Goal: Task Accomplishment & Management: Manage account settings

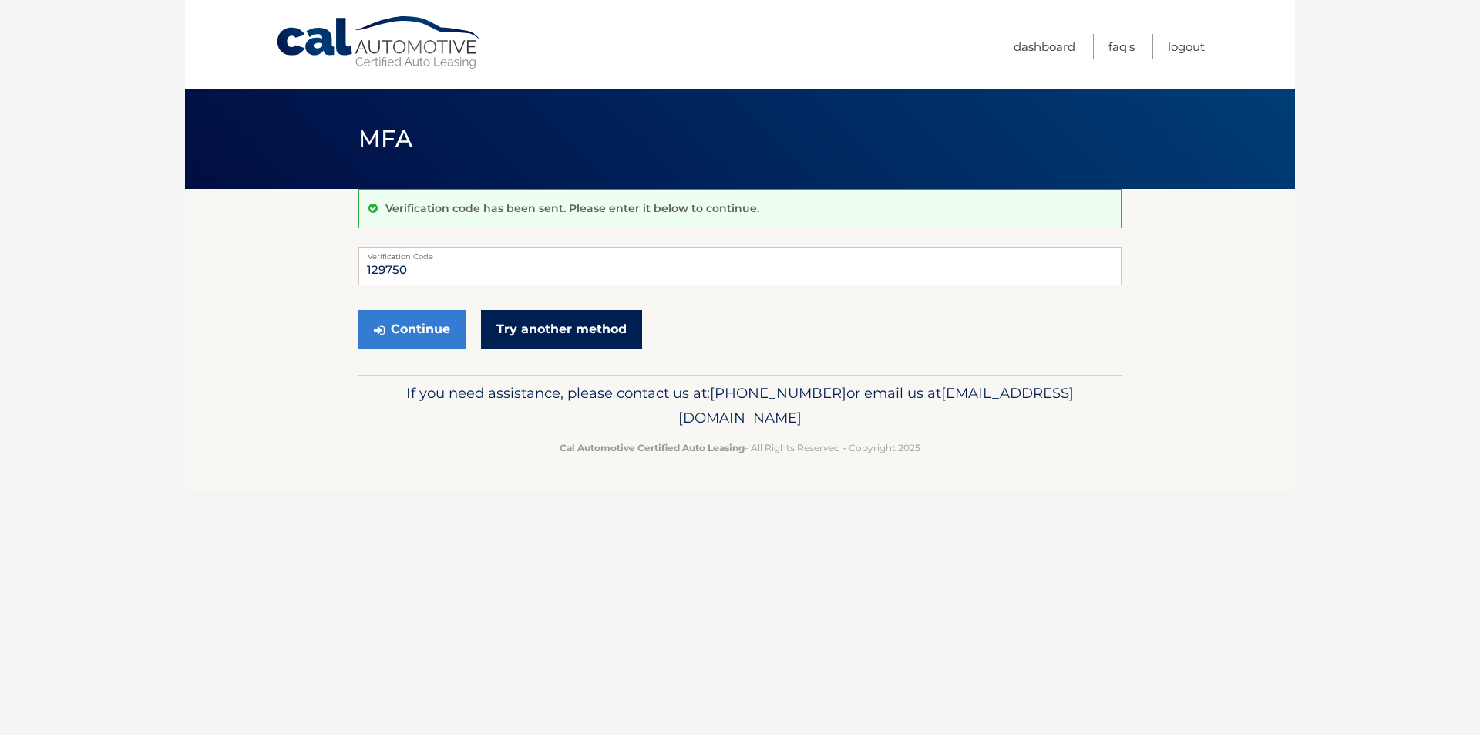
type input "129750"
click at [561, 322] on link "Try another method" at bounding box center [561, 329] width 161 height 39
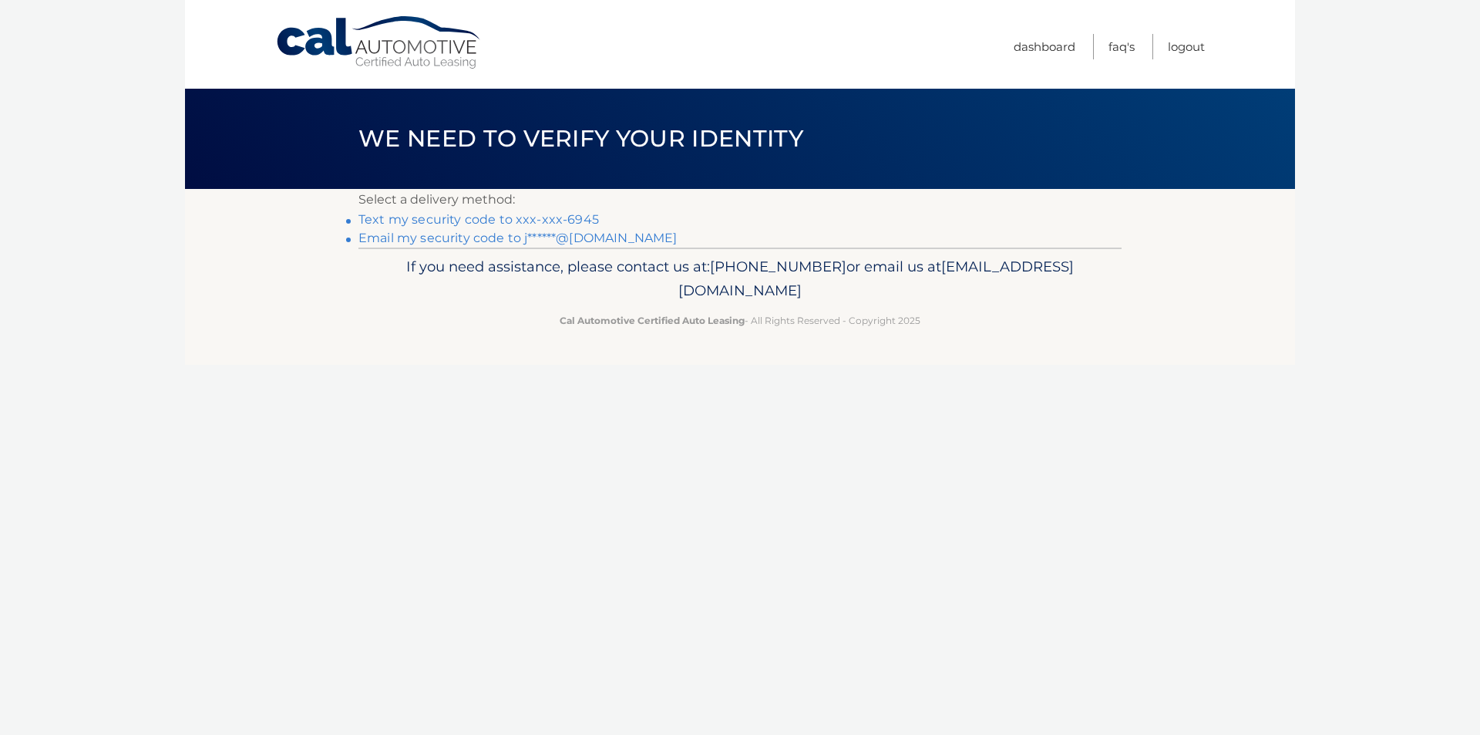
click at [536, 216] on link "Text my security code to xxx-xxx-6945" at bounding box center [479, 219] width 241 height 15
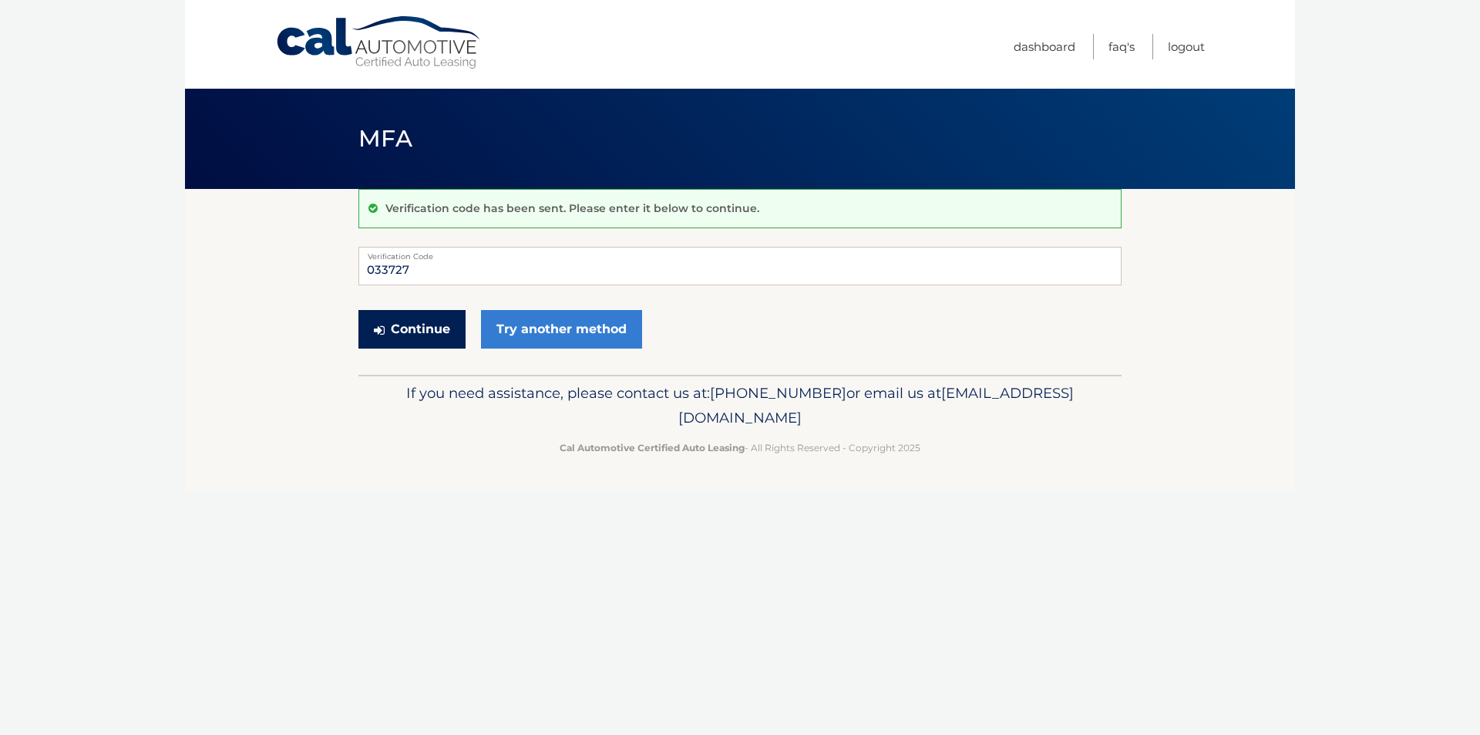
type input "033727"
click at [411, 332] on button "Continue" at bounding box center [412, 329] width 107 height 39
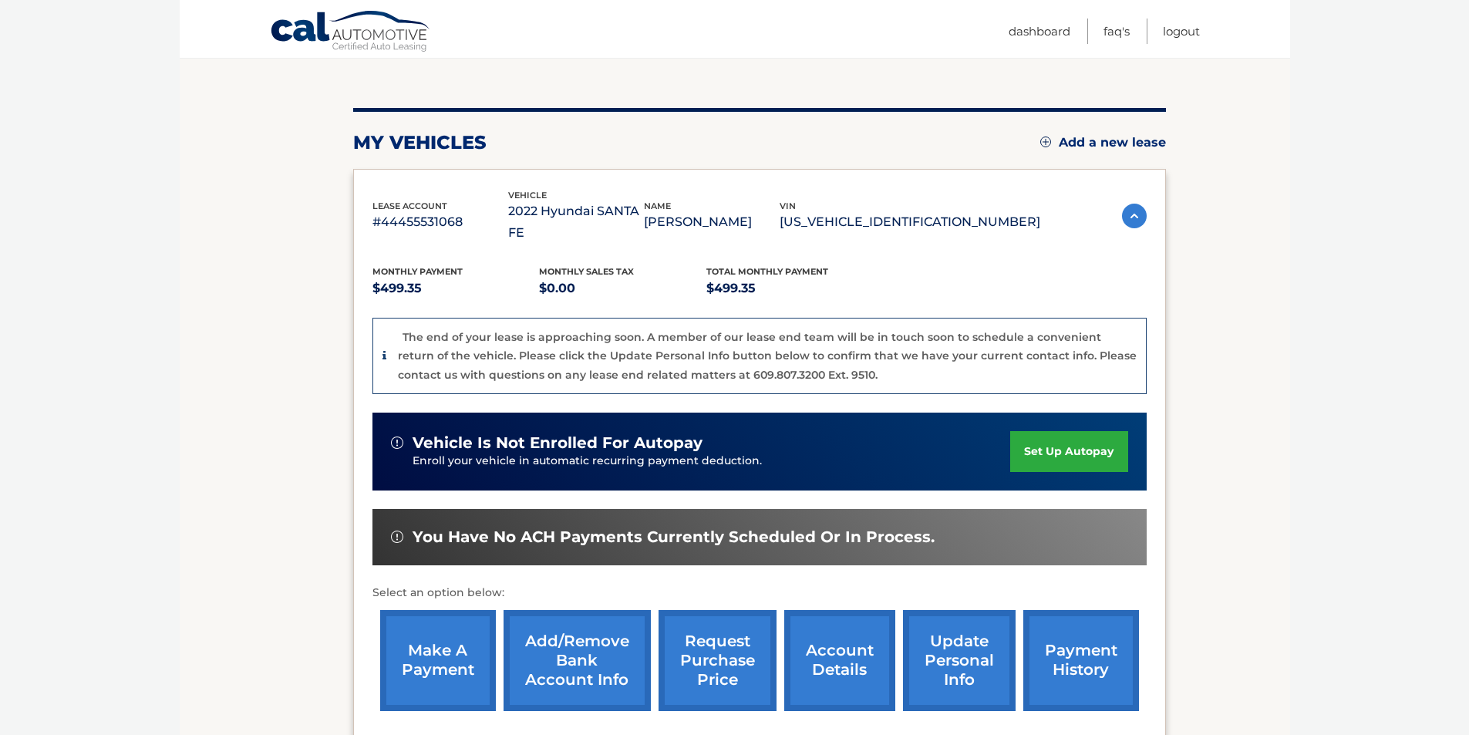
scroll to position [154, 0]
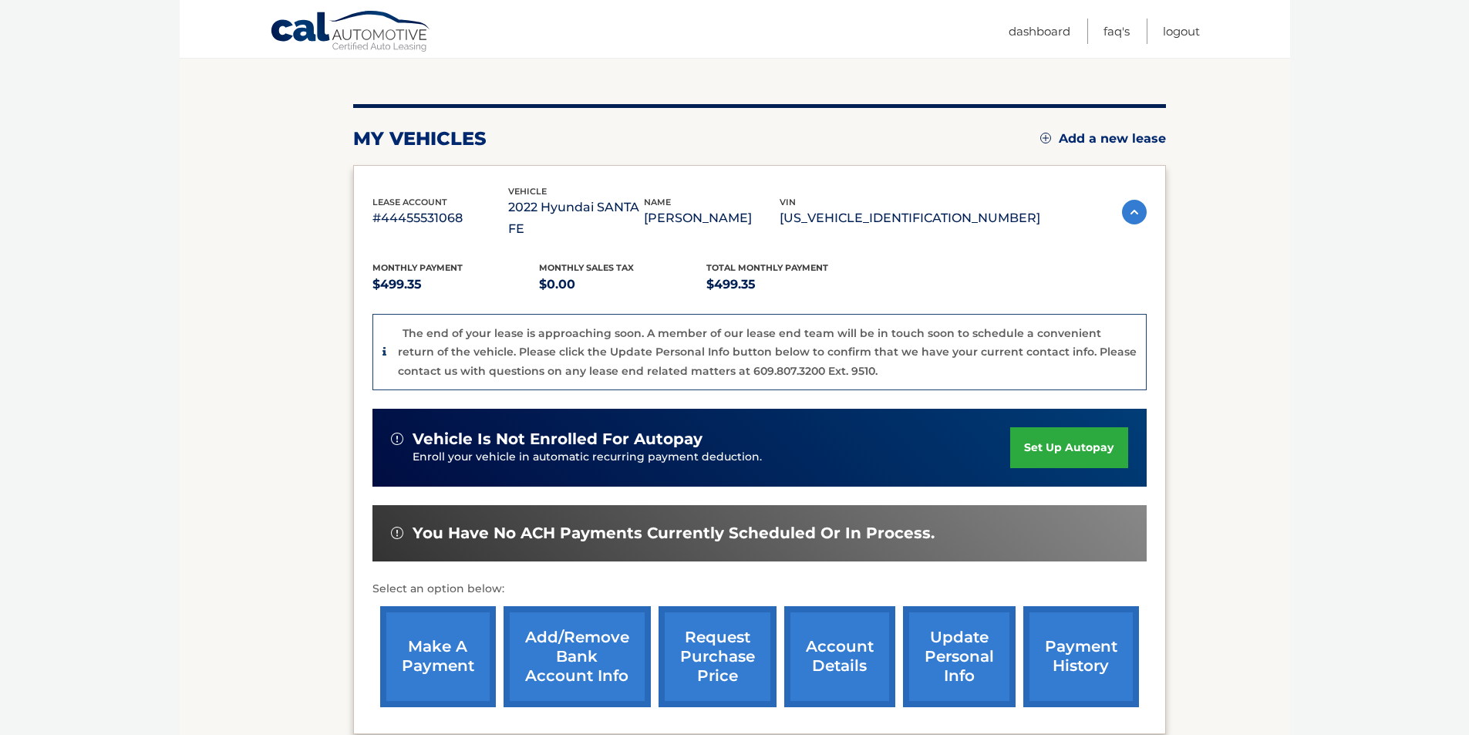
click at [455, 635] on link "make a payment" at bounding box center [438, 656] width 116 height 101
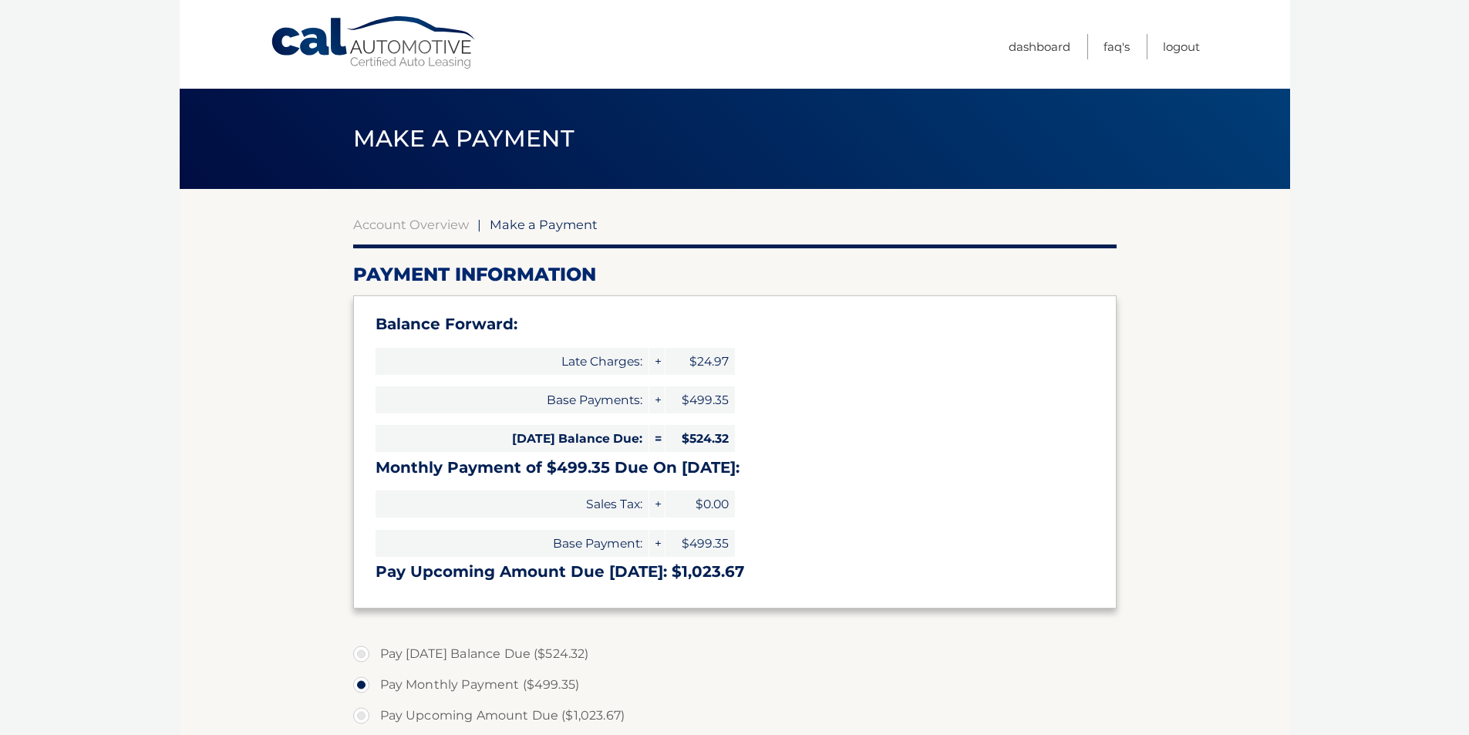
select select "NmI1MmYzODYtNzJlMC00YmU1LWJlOTctZDU3OTc2Zjk4MjVj"
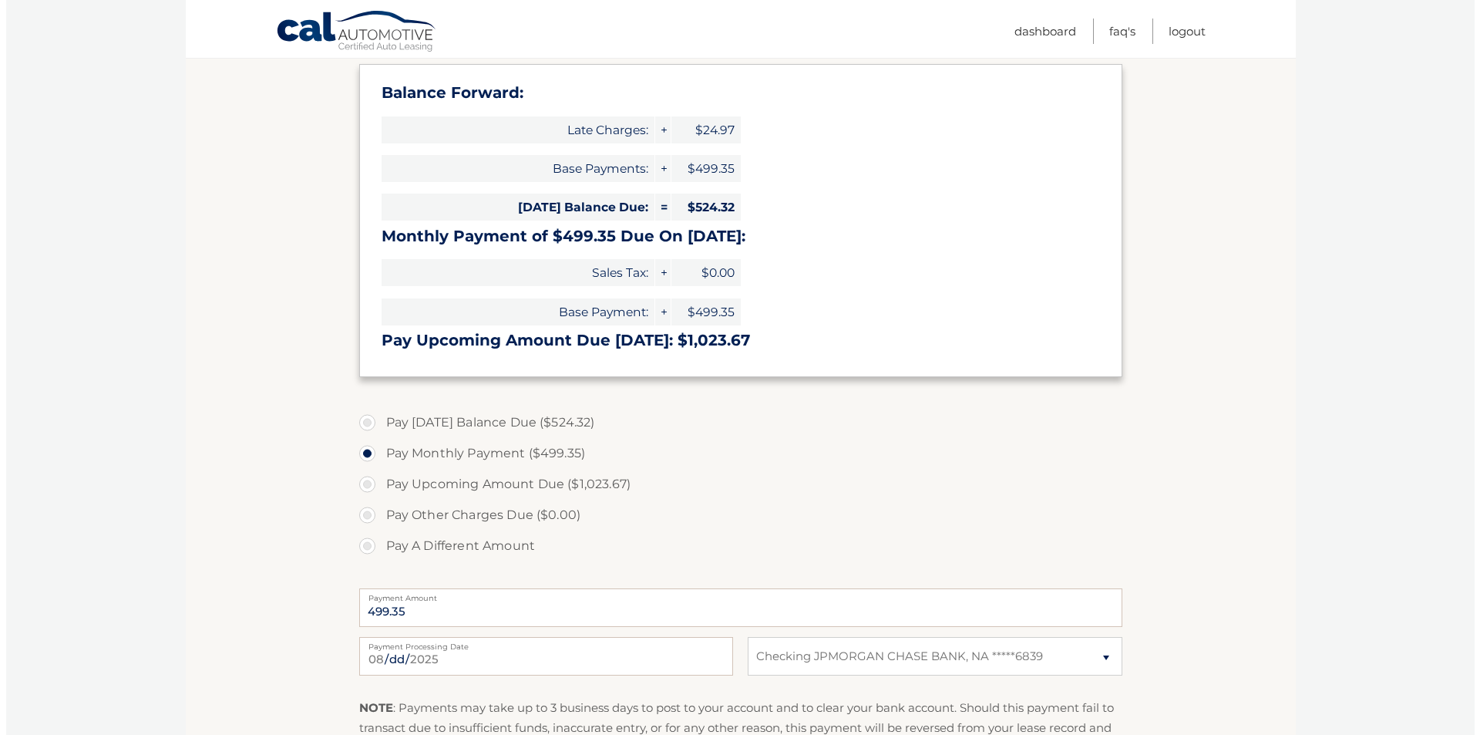
scroll to position [386, 0]
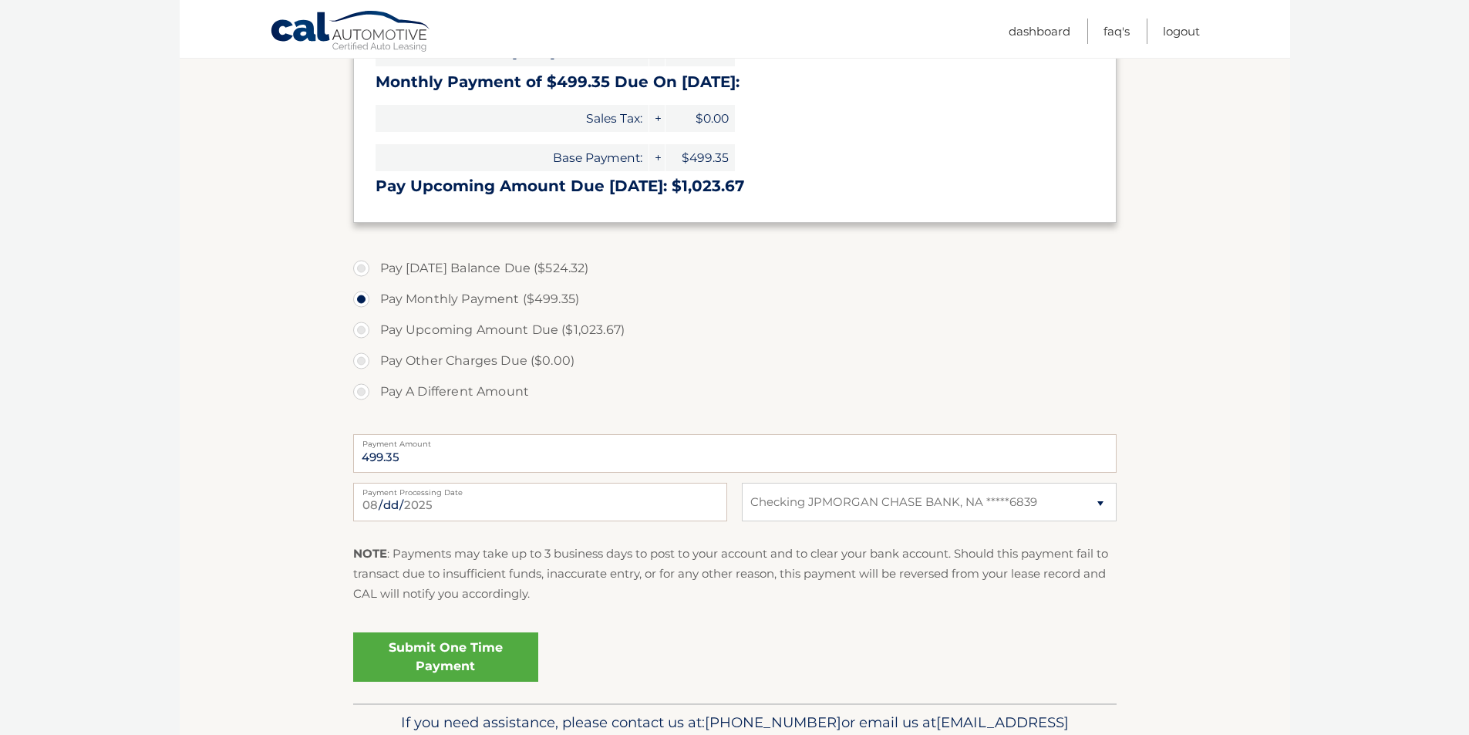
click at [514, 652] on link "Submit One Time Payment" at bounding box center [445, 656] width 185 height 49
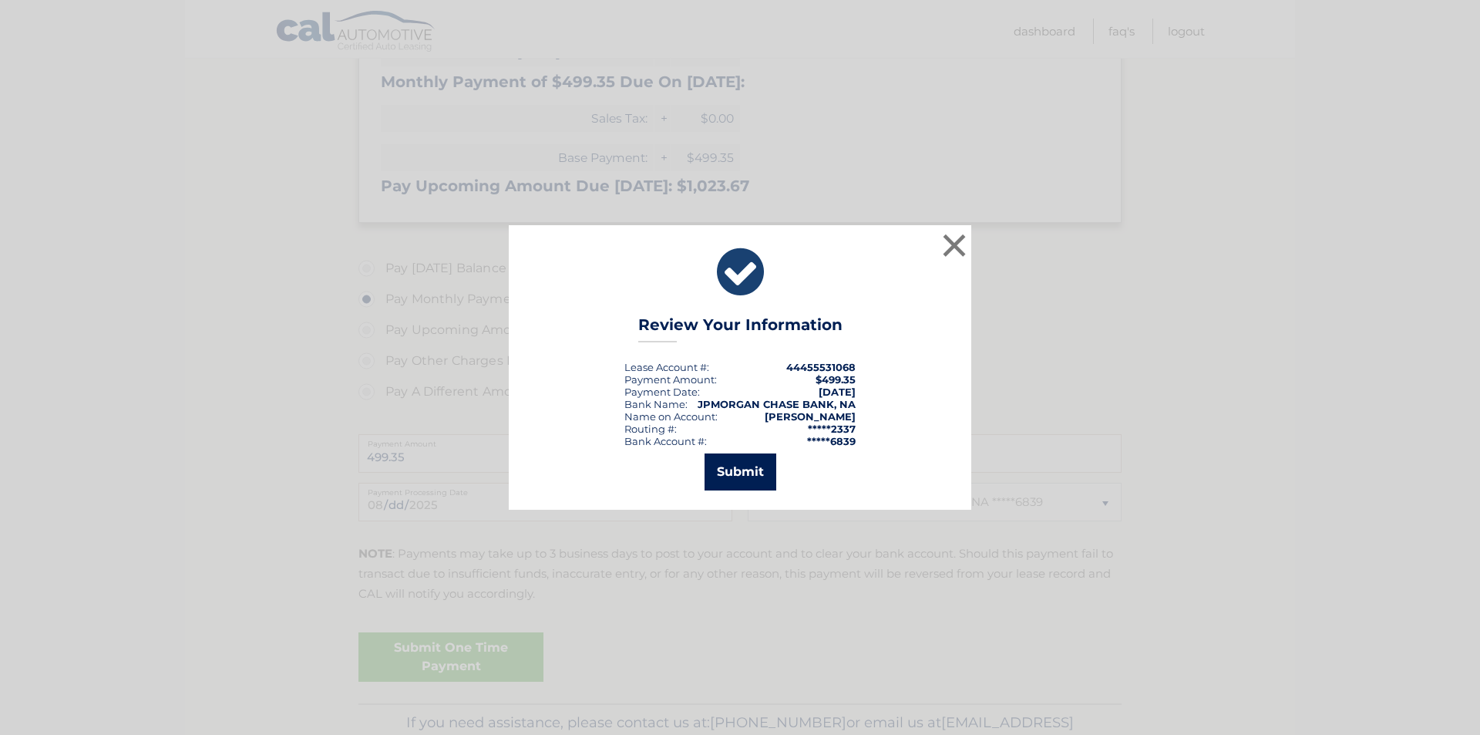
click at [763, 480] on button "Submit" at bounding box center [741, 471] width 72 height 37
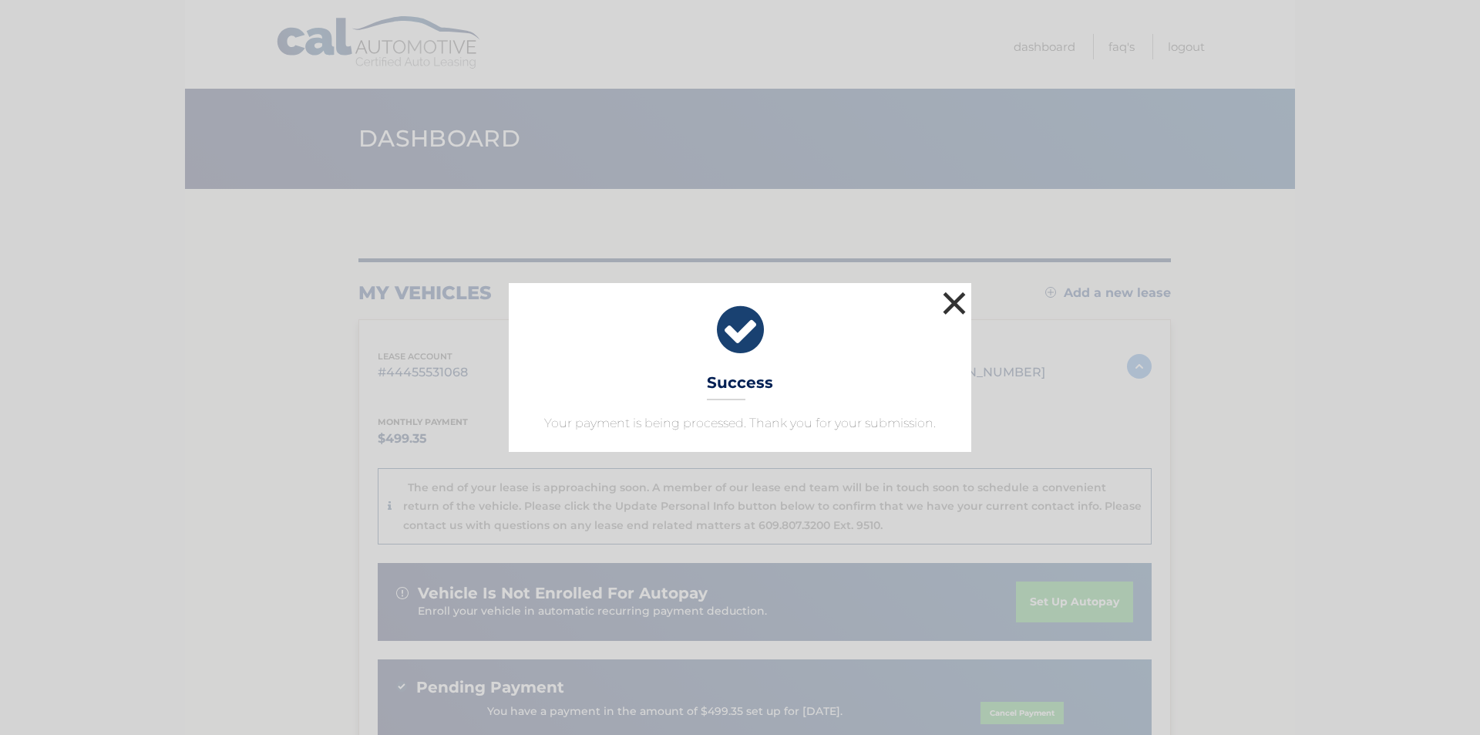
click at [945, 299] on button "×" at bounding box center [954, 303] width 31 height 31
